Goal: Obtain resource: Download file/media

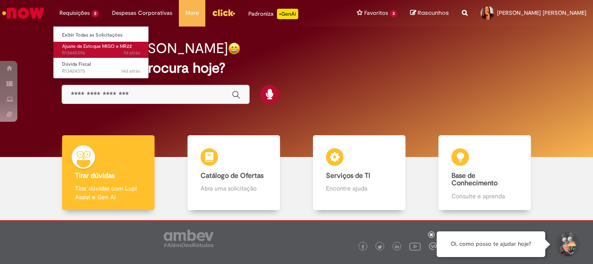
click at [72, 48] on span "Ajuste de Estoque MIGO e MR22" at bounding box center [97, 46] width 70 height 7
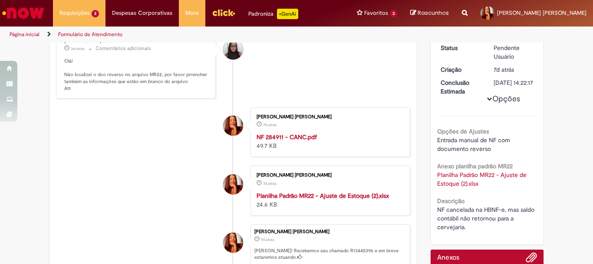
scroll to position [174, 0]
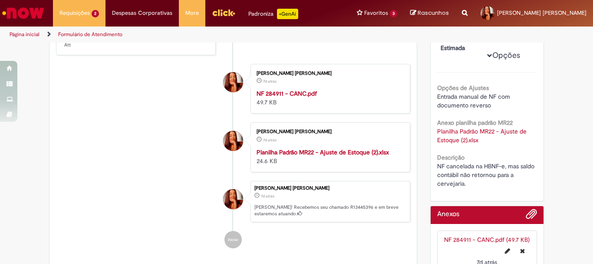
click at [455, 132] on link "Planilha Padrão MR22 - Ajuste de Estoque (2).xlsx" at bounding box center [482, 135] width 91 height 17
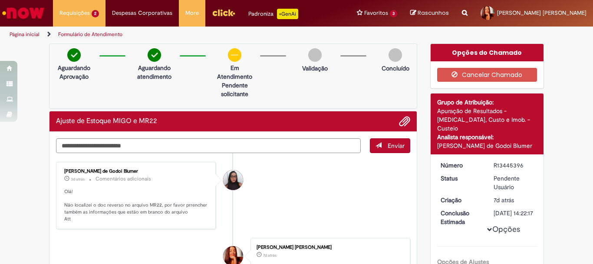
drag, startPoint x: 434, startPoint y: 138, endPoint x: 530, endPoint y: 143, distance: 96.2
click at [530, 143] on div "Detalhes do tíquete Grupo de Atribuição: Apuração de Resultados - [MEDICAL_DATA…" at bounding box center [487, 123] width 113 height 61
copy div "[PERSON_NAME] de Godoi Blumer"
click at [293, 185] on li "[PERSON_NAME] de Godoi Blumer 3d atrás 3 dias atrás Comentários adicionais Olá!…" at bounding box center [233, 196] width 354 height 68
drag, startPoint x: 491, startPoint y: 156, endPoint x: 520, endPoint y: 156, distance: 29.1
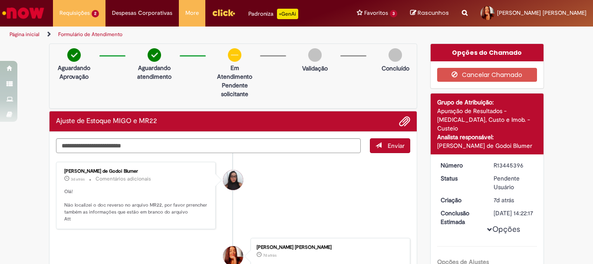
click at [520, 161] on div "R13445396" at bounding box center [514, 165] width 40 height 9
copy div "R13445396"
